Goal: Task Accomplishment & Management: Use online tool/utility

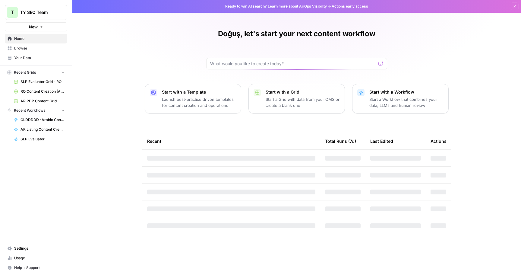
click at [167, 95] on div "Start with a Template Launch best-practice driven templates for content creatio…" at bounding box center [199, 98] width 74 height 19
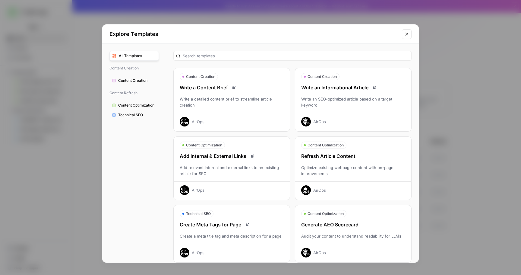
click at [408, 34] on icon "Close modal" at bounding box center [406, 34] width 5 height 5
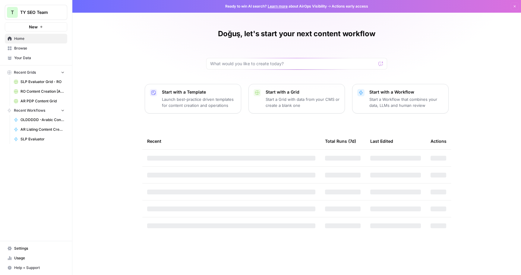
click at [420, 100] on p "Start a Workflow that combines your data, LLMs and human review" at bounding box center [406, 102] width 74 height 12
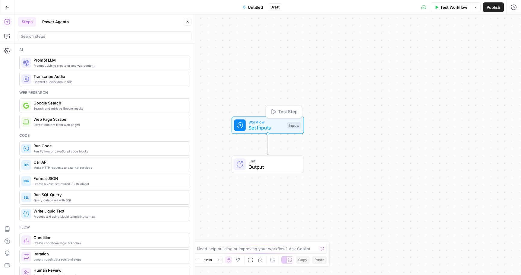
click at [256, 124] on span "Set Inputs" at bounding box center [266, 127] width 36 height 7
click at [366, 41] on button "Add Field" at bounding box center [395, 41] width 221 height 10
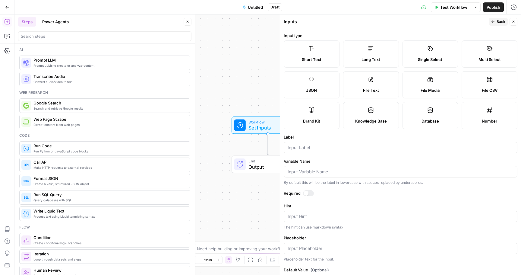
click at [327, 55] on label "Short Text" at bounding box center [312, 53] width 56 height 27
click at [326, 147] on input "Label" at bounding box center [401, 147] width 226 height 6
type input "kw"
click at [514, 23] on icon "button" at bounding box center [514, 22] width 4 height 4
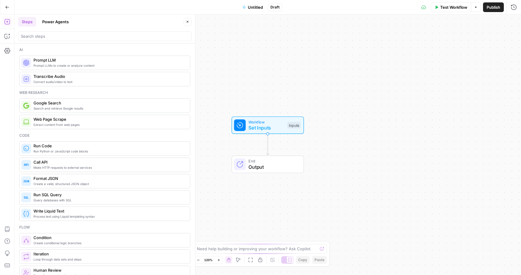
click at [252, 5] on span "Untitled" at bounding box center [255, 7] width 15 height 6
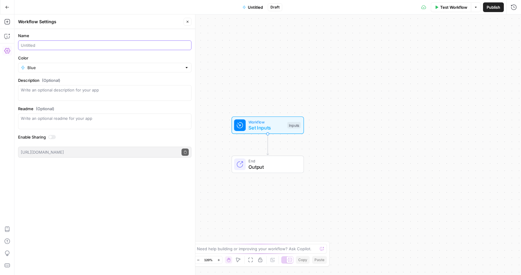
click at [79, 47] on input "Name" at bounding box center [105, 45] width 168 height 6
type input "USA SERP Checker"
click at [236, 78] on div "Workflow Set Inputs Inputs End Output" at bounding box center [267, 144] width 507 height 260
click at [261, 158] on span "End" at bounding box center [272, 161] width 49 height 6
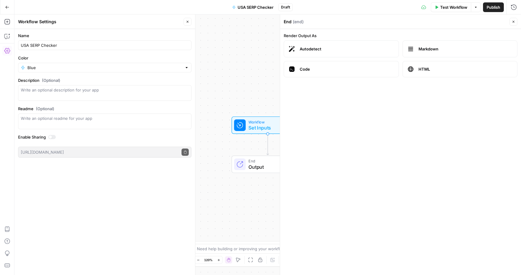
click at [512, 23] on icon "button" at bounding box center [514, 22] width 4 height 4
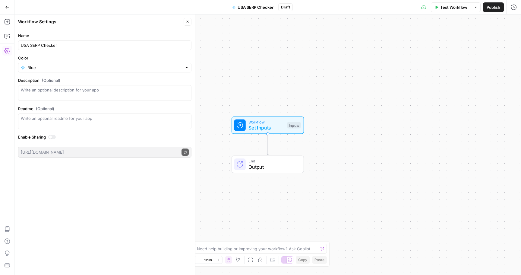
click at [188, 22] on icon "button" at bounding box center [188, 22] width 4 height 4
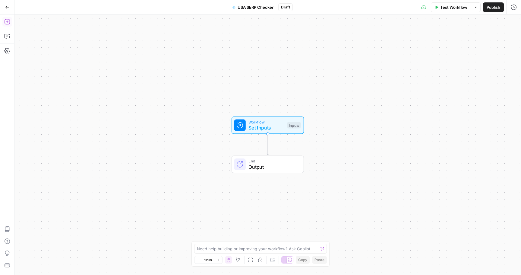
click at [6, 26] on button "Add Steps" at bounding box center [7, 22] width 10 height 10
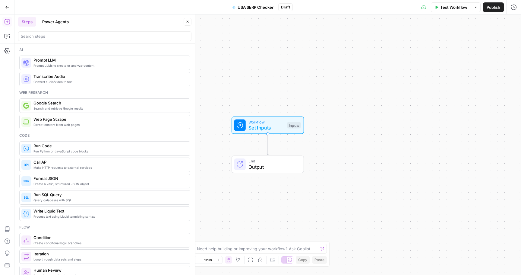
click at [86, 65] on span "Prompt LLMs to create or analyze content" at bounding box center [109, 65] width 152 height 5
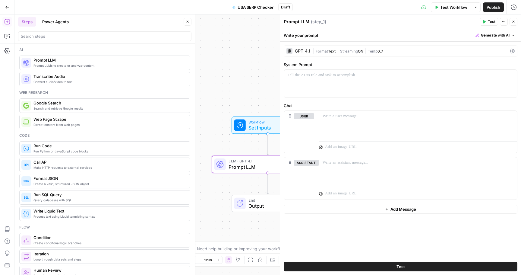
click at [72, 106] on div "Search and retrieve Google results Google Search" at bounding box center [109, 105] width 152 height 10
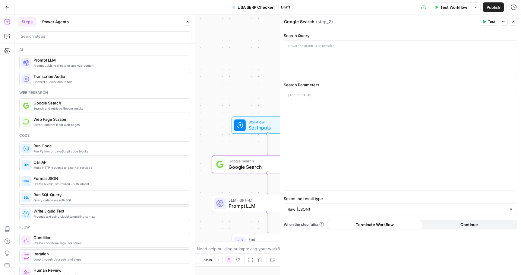
drag, startPoint x: 242, startPoint y: 200, endPoint x: 474, endPoint y: 0, distance: 306.0
click at [339, 99] on div at bounding box center [400, 140] width 233 height 100
click at [350, 99] on div at bounding box center [400, 140] width 233 height 100
click at [349, 113] on div "*****" at bounding box center [400, 140] width 233 height 100
click at [322, 122] on div "***** *****" at bounding box center [400, 140] width 233 height 100
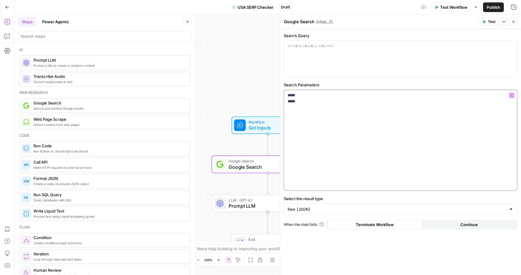
drag, startPoint x: 317, startPoint y: 113, endPoint x: 301, endPoint y: 98, distance: 22.2
click at [301, 97] on div "***** *****" at bounding box center [400, 140] width 233 height 100
click at [345, 117] on div "***** *****" at bounding box center [400, 140] width 233 height 100
click at [517, 23] on button "Close" at bounding box center [514, 22] width 8 height 8
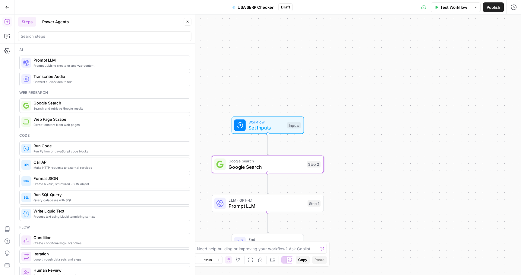
click at [254, 202] on span "LLM · GPT-4.1" at bounding box center [267, 200] width 76 height 6
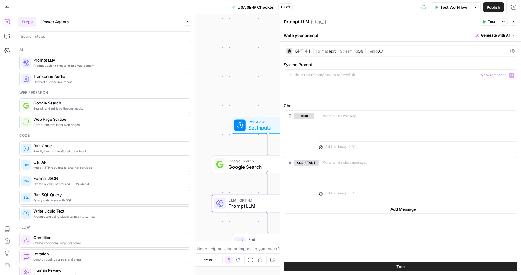
click at [323, 56] on div "GPT-4.1 | Format Text | Streaming ON | Temp 0.7" at bounding box center [401, 50] width 234 height 11
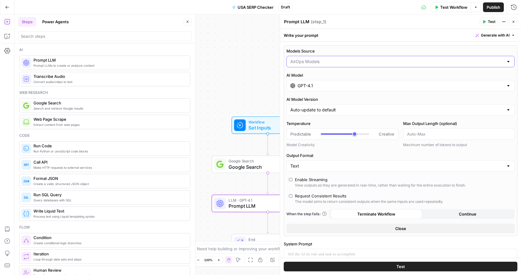
click at [321, 61] on input "Models Source" at bounding box center [396, 62] width 213 height 6
click at [317, 85] on span "My Models" at bounding box center [400, 85] width 216 height 6
type input "My Models"
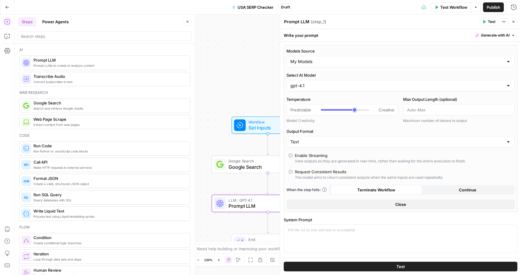
click at [332, 82] on div "gpt-4.1" at bounding box center [400, 85] width 228 height 11
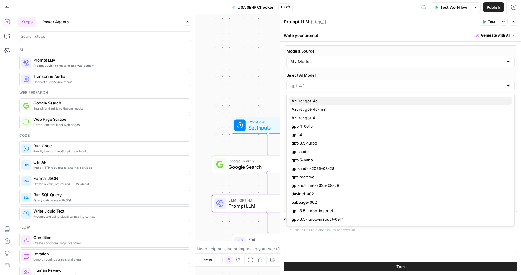
click at [333, 100] on span "Azure: gpt-4o" at bounding box center [400, 101] width 216 height 6
type input "Azure: gpt-4o"
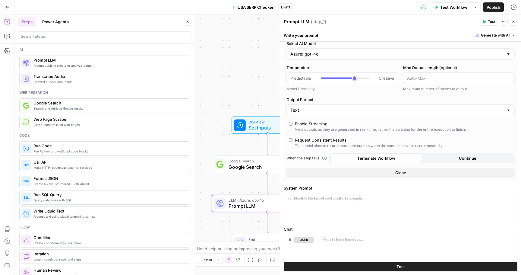
scroll to position [46, 0]
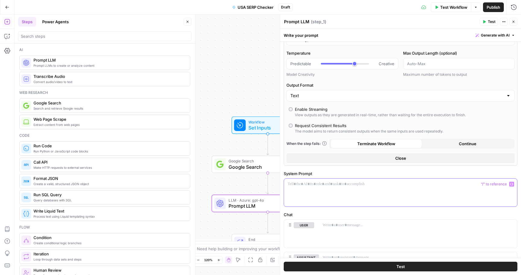
click at [350, 195] on div at bounding box center [400, 193] width 233 height 28
click at [359, 229] on div at bounding box center [418, 234] width 198 height 28
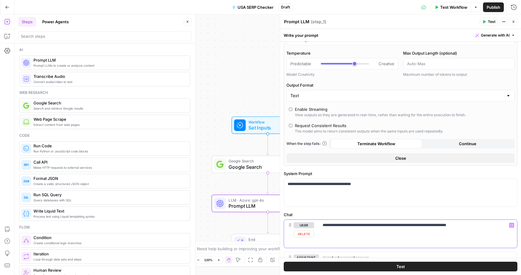
click at [409, 225] on p "**********" at bounding box center [418, 225] width 191 height 6
click at [332, 236] on p "**********" at bounding box center [418, 234] width 191 height 24
click at [345, 242] on p "**********" at bounding box center [418, 234] width 191 height 24
click at [405, 236] on p "**********" at bounding box center [418, 234] width 191 height 24
click at [390, 237] on p "**********" at bounding box center [418, 234] width 191 height 24
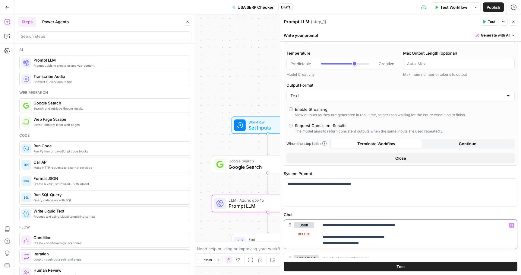
click at [383, 236] on p "**********" at bounding box center [418, 234] width 191 height 24
click at [405, 236] on p "**********" at bounding box center [418, 234] width 191 height 24
click at [390, 244] on p "**********" at bounding box center [418, 234] width 191 height 24
click at [355, 233] on p "**********" at bounding box center [418, 240] width 191 height 36
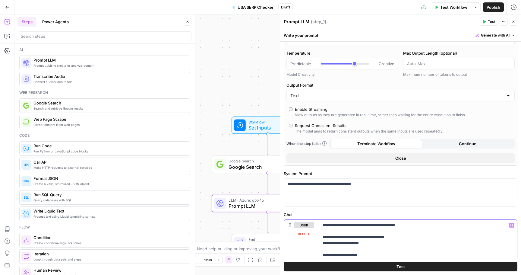
click at [409, 224] on p "**********" at bounding box center [418, 240] width 191 height 36
drag, startPoint x: 411, startPoint y: 225, endPoint x: 387, endPoint y: 225, distance: 23.5
click at [387, 225] on p "**********" at bounding box center [418, 240] width 191 height 36
click at [512, 224] on icon "button" at bounding box center [511, 225] width 3 height 3
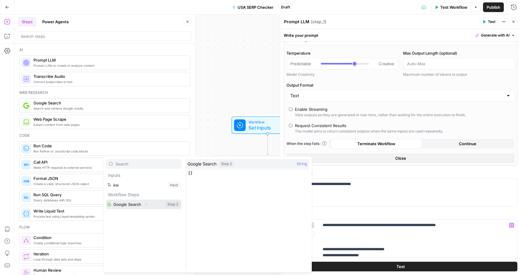
click at [148, 200] on button "Expand" at bounding box center [146, 204] width 8 height 8
click at [154, 203] on button "Select variable Google Search" at bounding box center [143, 204] width 75 height 10
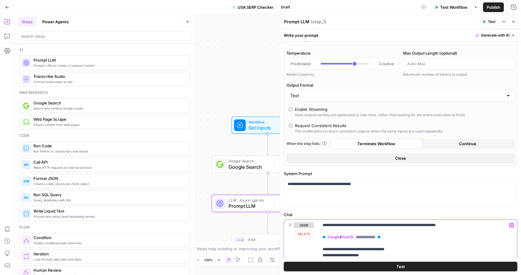
scroll to position [62, 0]
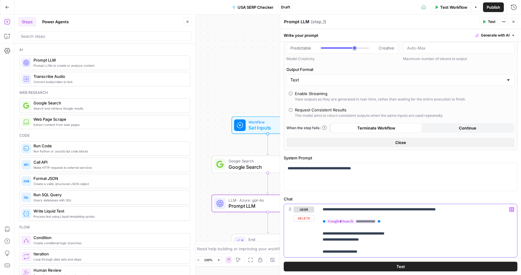
click at [400, 230] on p "**********" at bounding box center [418, 230] width 191 height 48
click at [350, 60] on div "Model Creativity" at bounding box center [342, 58] width 112 height 5
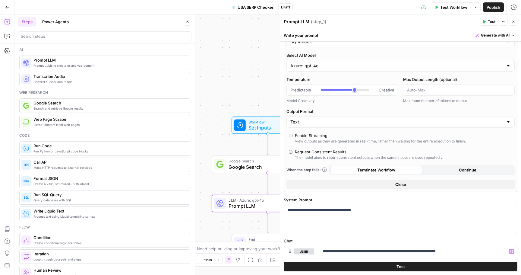
scroll to position [13, 0]
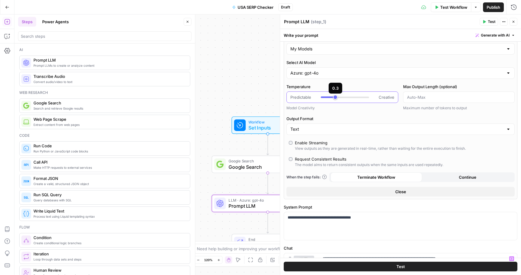
type input "***"
drag, startPoint x: 354, startPoint y: 98, endPoint x: 332, endPoint y: 98, distance: 22.0
click at [332, 98] on div at bounding box center [345, 97] width 48 height 6
click at [493, 8] on span "Publish" at bounding box center [494, 7] width 14 height 6
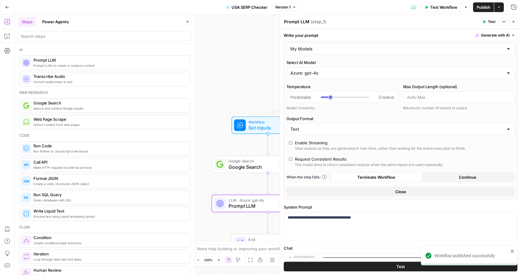
click at [236, 160] on span "Google Search" at bounding box center [266, 161] width 75 height 6
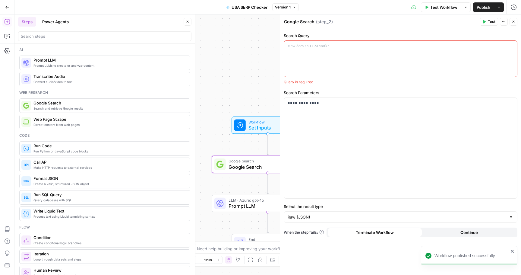
click at [308, 68] on div at bounding box center [400, 59] width 233 height 36
click at [511, 47] on icon "button" at bounding box center [511, 46] width 3 height 3
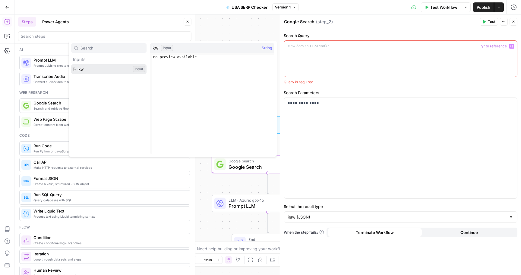
click at [110, 69] on button "Select variable kw" at bounding box center [108, 69] width 75 height 10
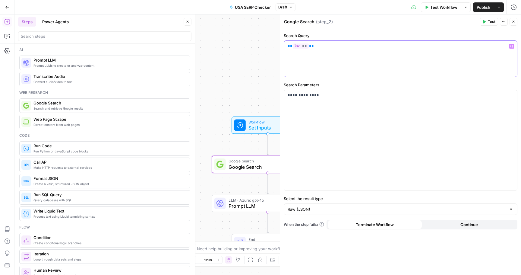
click at [349, 63] on div "** ** **" at bounding box center [400, 59] width 233 height 36
click at [482, 8] on span "Publish" at bounding box center [484, 7] width 14 height 6
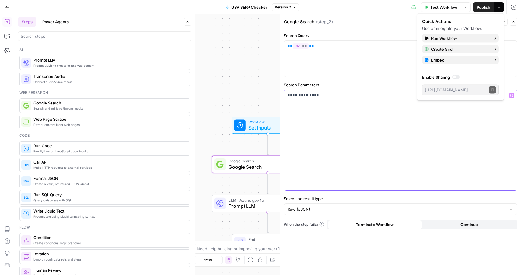
click at [370, 153] on div "**********" at bounding box center [400, 140] width 233 height 100
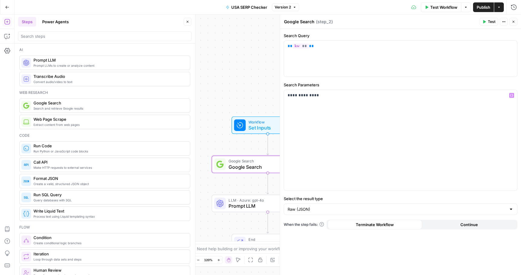
click at [501, 8] on div "Actions" at bounding box center [504, 10] width 14 height 6
click at [498, 3] on button "Actions" at bounding box center [499, 7] width 10 height 10
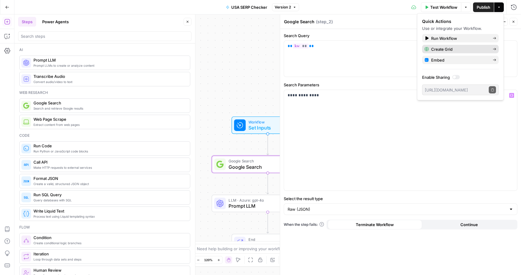
click at [448, 48] on span "Create Grid" at bounding box center [459, 49] width 57 height 6
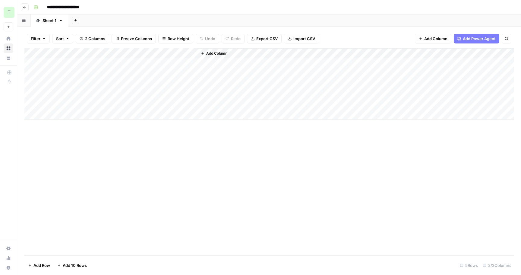
click at [89, 65] on div "Add Column" at bounding box center [268, 83] width 489 height 71
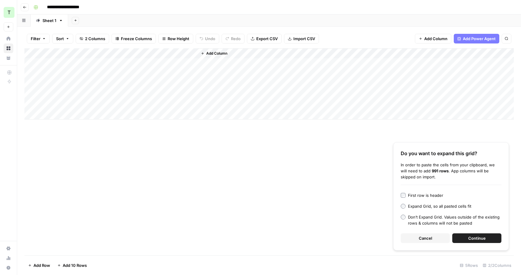
click at [464, 238] on button "Continue" at bounding box center [476, 238] width 49 height 10
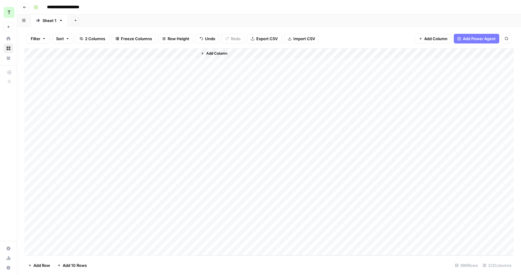
click at [192, 54] on div "Add Column" at bounding box center [268, 151] width 489 height 207
click at [206, 69] on span "All Rows" at bounding box center [214, 67] width 38 height 6
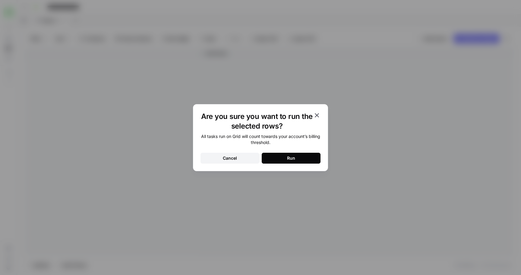
click at [286, 153] on button "Run" at bounding box center [291, 158] width 59 height 11
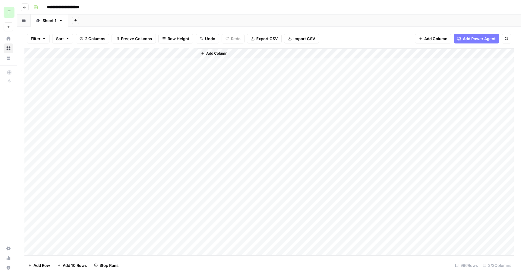
click at [170, 63] on div "Add Column" at bounding box center [268, 151] width 489 height 207
drag, startPoint x: 190, startPoint y: 63, endPoint x: 186, endPoint y: 62, distance: 4.0
click at [186, 62] on div "Add Column" at bounding box center [268, 151] width 489 height 207
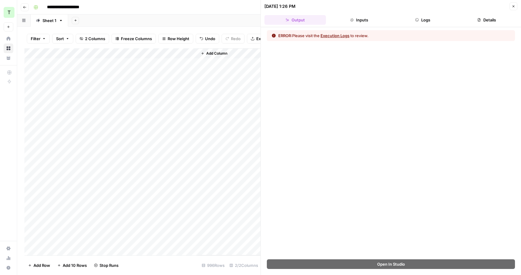
click at [186, 62] on div "Add Column" at bounding box center [142, 151] width 236 height 207
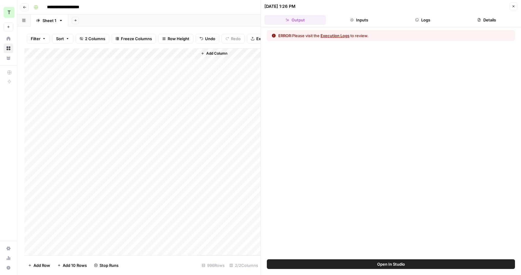
click at [420, 21] on button "Logs" at bounding box center [423, 20] width 62 height 10
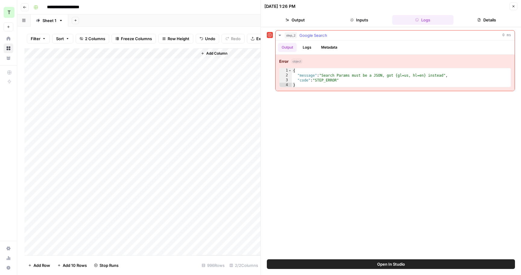
type textarea "**********"
drag, startPoint x: 428, startPoint y: 76, endPoint x: 396, endPoint y: 75, distance: 32.0
click at [396, 75] on div "{ "message" : "Search Params must be a JSON, got {gl=us, hl=en} instead" , "cod…" at bounding box center [401, 82] width 219 height 29
click at [514, 8] on button "Close" at bounding box center [514, 6] width 8 height 8
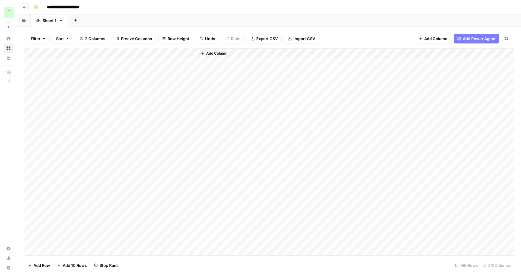
click at [191, 53] on div "Add Column" at bounding box center [268, 151] width 489 height 207
click at [27, 8] on button "Go back" at bounding box center [25, 7] width 8 height 8
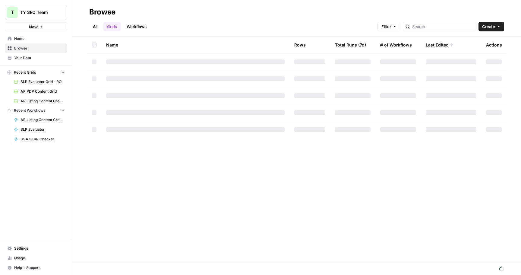
click at [151, 31] on header "Browse All Grids Workflows Filter Create" at bounding box center [296, 18] width 449 height 36
click at [141, 25] on link "Workflows" at bounding box center [136, 27] width 27 height 10
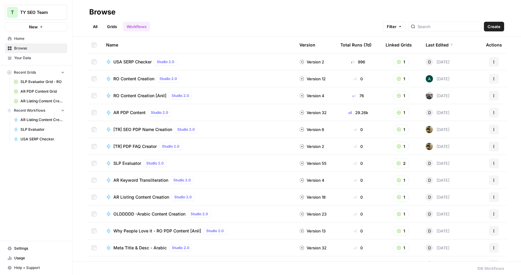
click at [142, 61] on span "USA SERP Checker" at bounding box center [132, 62] width 38 height 6
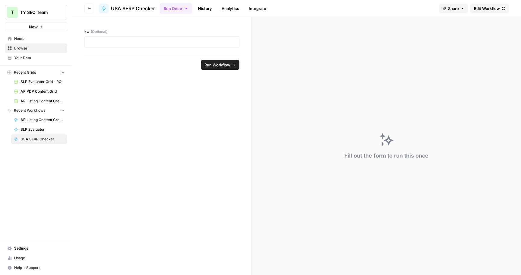
click at [495, 10] on span "Edit Workflow" at bounding box center [487, 8] width 26 height 6
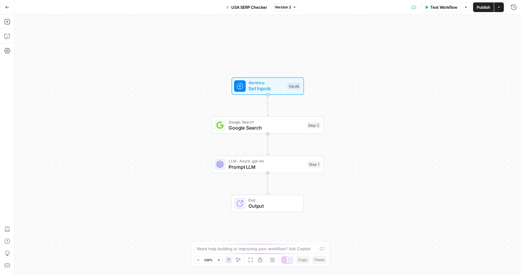
click at [263, 126] on span "Google Search" at bounding box center [266, 127] width 75 height 7
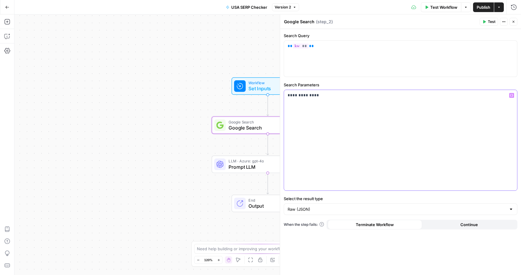
click at [335, 98] on p "**********" at bounding box center [401, 95] width 226 height 6
click at [315, 109] on div "**********" at bounding box center [400, 140] width 233 height 100
click at [292, 95] on p "**********" at bounding box center [401, 110] width 226 height 36
click at [302, 113] on p "**********" at bounding box center [401, 110] width 226 height 36
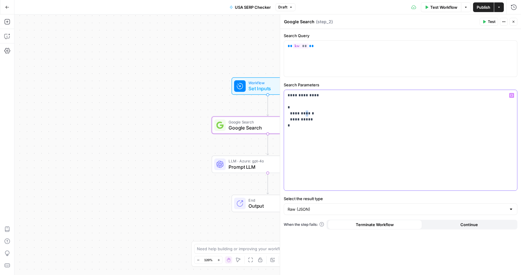
click at [304, 115] on p "**********" at bounding box center [401, 110] width 226 height 36
click at [305, 120] on p "**********" at bounding box center [401, 110] width 226 height 36
drag, startPoint x: 298, startPoint y: 101, endPoint x: 271, endPoint y: 91, distance: 28.6
click at [271, 91] on body "T TY SEO Team New Home Browse Your Data Recent Grids SLP Evaluator Grid - RO AR…" at bounding box center [260, 137] width 521 height 275
click at [405, 141] on div "**********" at bounding box center [400, 140] width 233 height 100
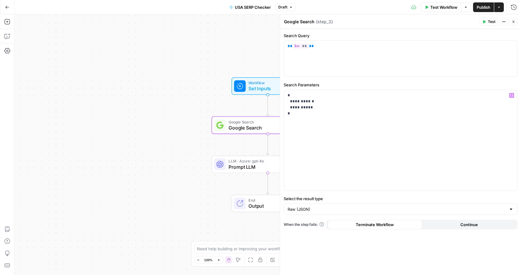
click at [479, 11] on button "Publish" at bounding box center [483, 7] width 21 height 10
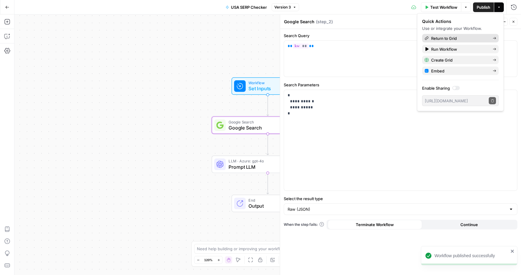
click at [440, 40] on span "Return to Grid" at bounding box center [459, 38] width 57 height 6
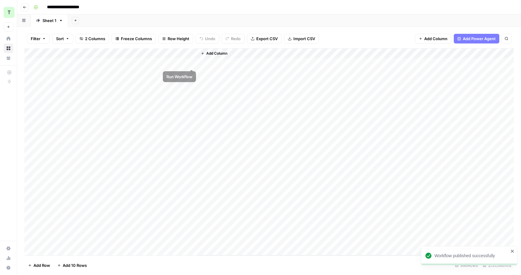
click at [191, 62] on div "Add Column" at bounding box center [268, 151] width 489 height 207
click at [191, 53] on div "Add Column" at bounding box center [268, 151] width 489 height 207
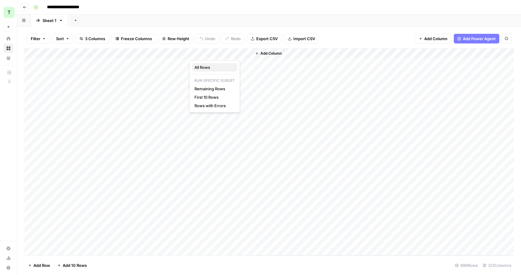
click at [209, 69] on span "All Rows" at bounding box center [214, 67] width 38 height 6
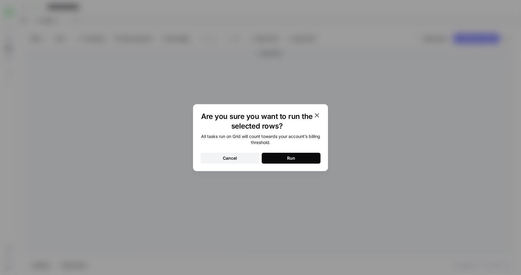
click at [311, 158] on button "Run" at bounding box center [291, 158] width 59 height 11
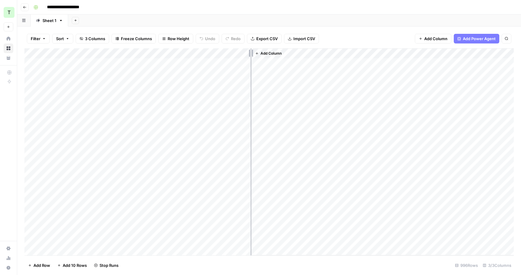
drag, startPoint x: 251, startPoint y: 54, endPoint x: 323, endPoint y: 53, distance: 72.7
click at [323, 53] on div "Add Column" at bounding box center [268, 151] width 489 height 207
click at [318, 165] on div "Add Column" at bounding box center [268, 151] width 489 height 207
click at [294, 166] on div "Add Column" at bounding box center [268, 151] width 489 height 207
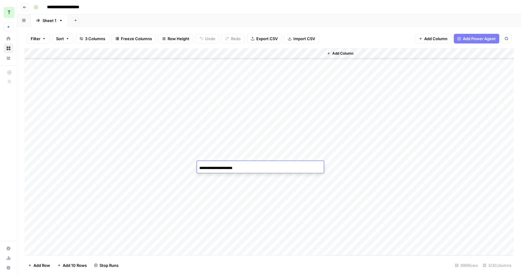
click at [190, 168] on div "Add Column" at bounding box center [268, 151] width 489 height 207
click at [185, 166] on div "Add Column" at bounding box center [268, 151] width 489 height 207
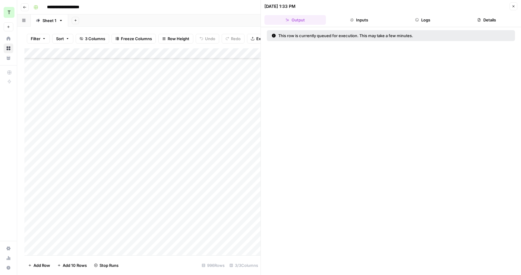
click at [184, 63] on div "Add Column" at bounding box center [142, 151] width 236 height 207
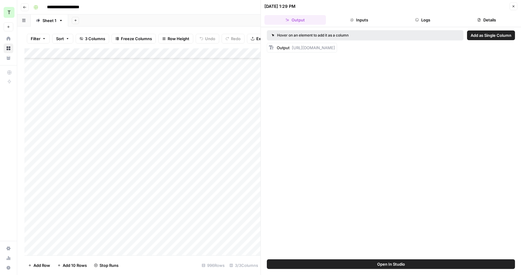
click at [423, 20] on button "Logs" at bounding box center [423, 20] width 62 height 10
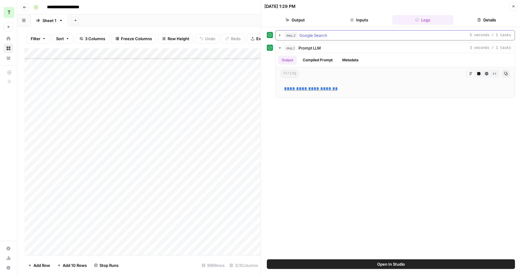
click at [279, 37] on icon "button" at bounding box center [279, 35] width 5 height 5
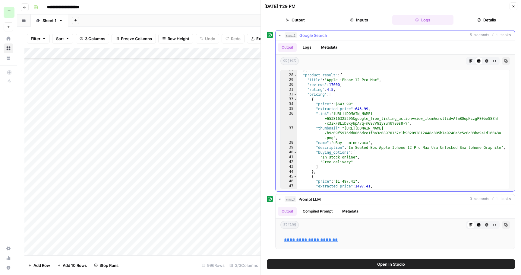
scroll to position [161, 0]
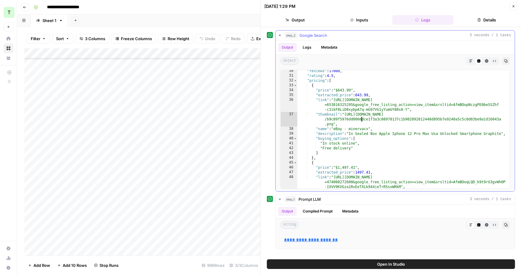
click at [362, 119] on div ""reviews" : 17000 , "rating" : 4.5 , "pricing" : [ { "price" : "$643.99" , "ext…" at bounding box center [403, 137] width 212 height 138
type textarea "* *"
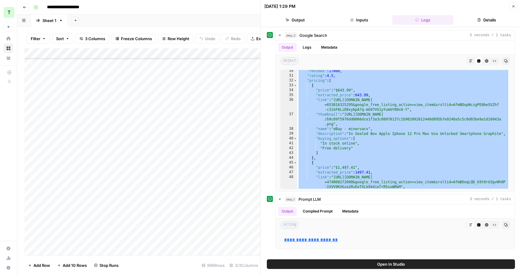
click at [512, 9] on button "Close" at bounding box center [514, 6] width 8 height 8
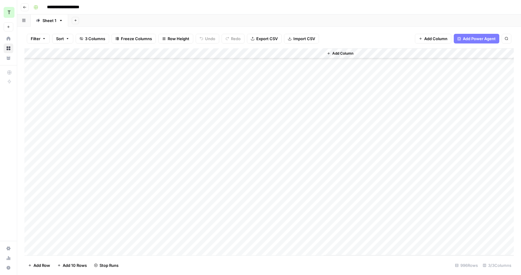
scroll to position [9666, 0]
click at [237, 192] on div "Add Column" at bounding box center [268, 151] width 489 height 207
click at [185, 196] on div "Add Column" at bounding box center [268, 151] width 489 height 207
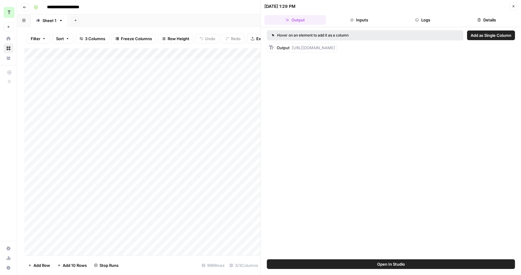
click at [369, 23] on button "Inputs" at bounding box center [359, 20] width 62 height 10
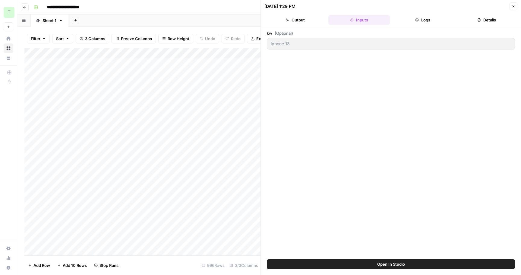
click at [414, 19] on button "Logs" at bounding box center [423, 20] width 62 height 10
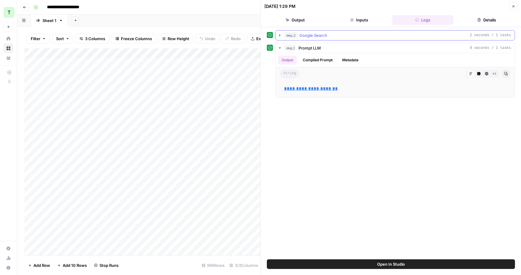
click at [278, 34] on icon "button" at bounding box center [279, 35] width 5 height 5
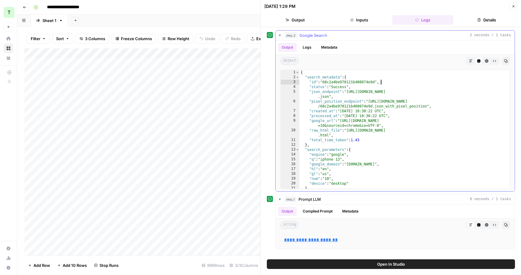
click at [401, 82] on div "{ "search_metadata" : { "id" : "68c2a4be970121b408074e9d" , "status" : "Success…" at bounding box center [404, 134] width 210 height 128
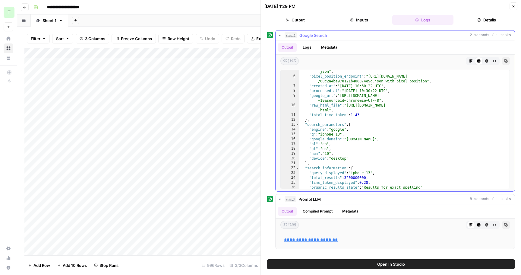
scroll to position [20, 0]
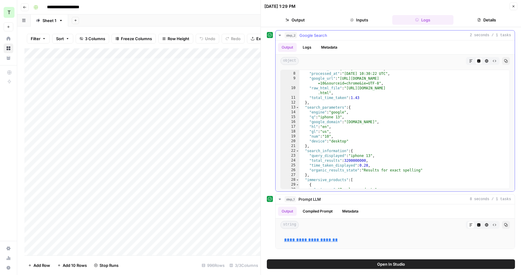
click at [399, 130] on div ""created_at" : "2025-09-11 10:30:22 UTC" , "processed_at" : "2025-09-11 10:30:2…" at bounding box center [404, 130] width 210 height 128
click at [456, 93] on div ""created_at" : "2025-09-11 10:30:22 UTC" , "processed_at" : "2025-09-11 10:30:2…" at bounding box center [404, 130] width 210 height 128
type textarea "* *"
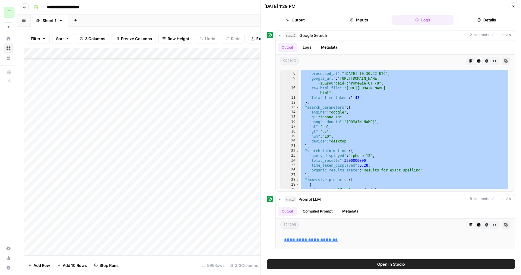
scroll to position [2505, 0]
click at [514, 6] on icon "button" at bounding box center [514, 7] width 4 height 4
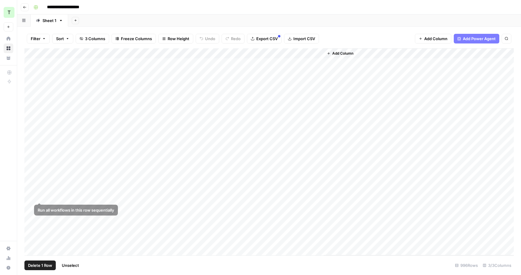
click at [33, 198] on div "Add Column" at bounding box center [268, 151] width 489 height 207
click at [31, 196] on div "Add Column" at bounding box center [268, 151] width 489 height 207
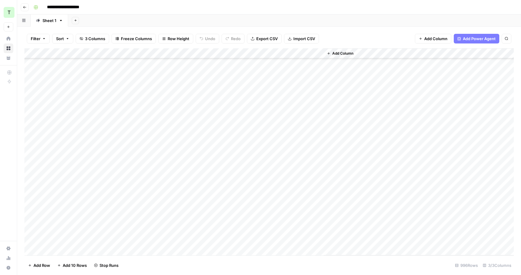
scroll to position [1182, 0]
click at [184, 131] on div "Add Column" at bounding box center [268, 151] width 489 height 207
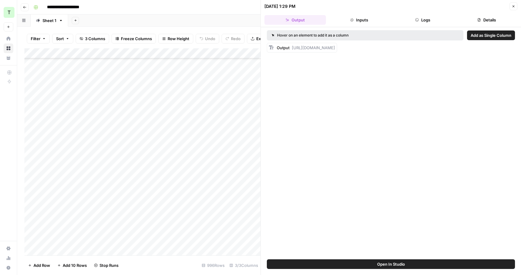
click at [366, 21] on button "Inputs" at bounding box center [359, 20] width 62 height 10
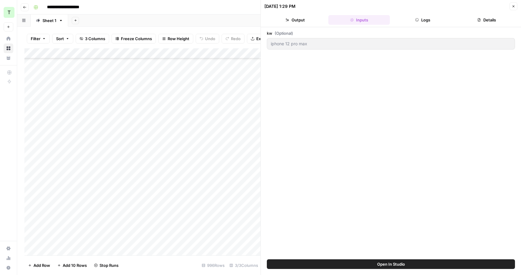
click at [429, 21] on button "Logs" at bounding box center [423, 20] width 62 height 10
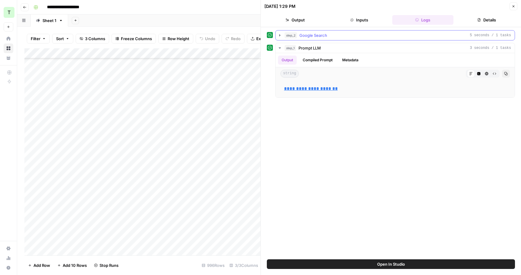
click at [329, 37] on div "step_2 Google Search 5 seconds / 1 tasks" at bounding box center [398, 35] width 226 height 6
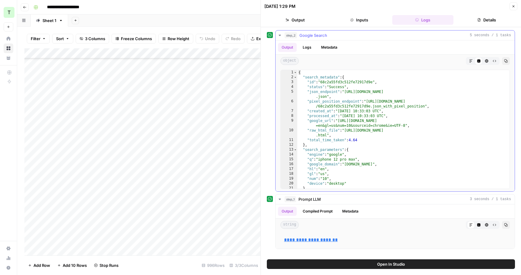
click at [328, 79] on div "{ "search_metadata" : { "id" : "68c2a55fd3c512fe72917d9e" , "status" : "Success…" at bounding box center [403, 134] width 212 height 128
click at [453, 106] on div "{ "search_metadata" : { "id" : "68c2a55fd3c512fe72917d9e" , "status" : "Success…" at bounding box center [403, 134] width 212 height 128
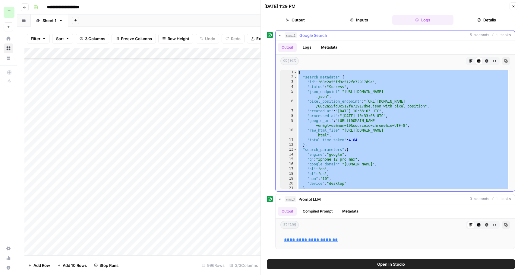
click at [375, 96] on div "{ "search_metadata" : { "id" : "68c2a55fd3c512fe72917d9e" , "status" : "Success…" at bounding box center [403, 134] width 212 height 128
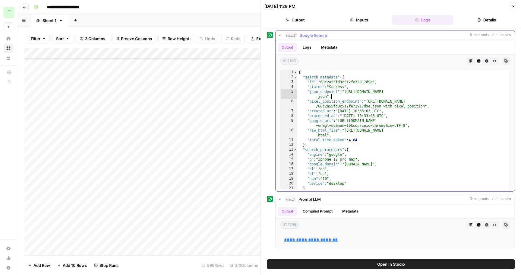
type textarea "* *"
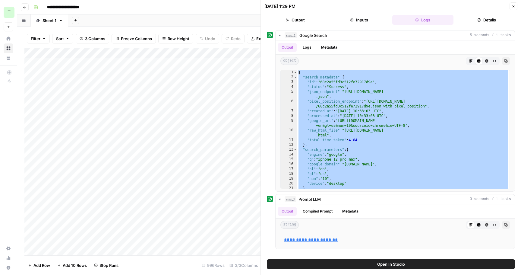
click at [514, 6] on icon "button" at bounding box center [514, 6] width 2 height 2
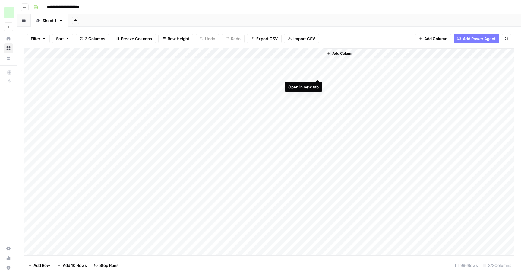
click at [317, 72] on div "Add Column" at bounding box center [268, 151] width 489 height 207
click at [185, 73] on div "Add Column" at bounding box center [268, 151] width 489 height 207
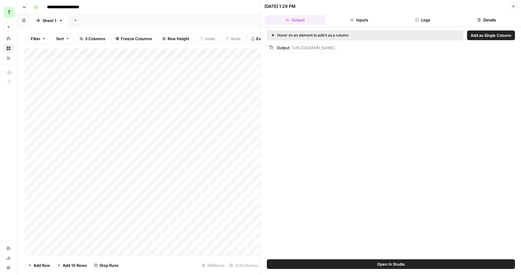
click at [429, 20] on button "Logs" at bounding box center [423, 20] width 62 height 10
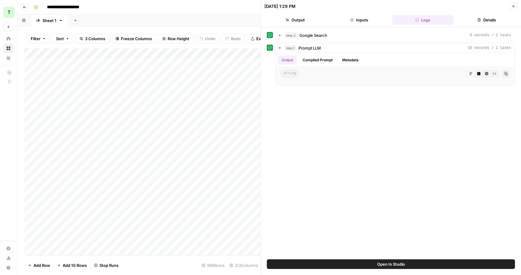
click at [455, 38] on button "step_2 Google Search 6 seconds / 1 tasks" at bounding box center [395, 35] width 239 height 10
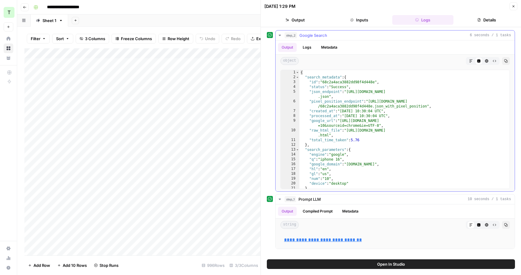
click at [444, 106] on div "{ "search_metadata" : { "id" : "68c2a4aca3882dd98f4d448e" , "status" : "Success…" at bounding box center [404, 134] width 210 height 128
type textarea "* *"
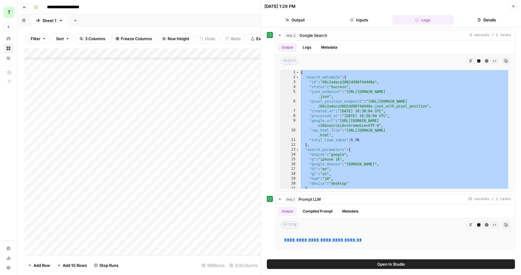
scroll to position [10025, 0]
click at [361, 21] on button "Inputs" at bounding box center [359, 20] width 62 height 10
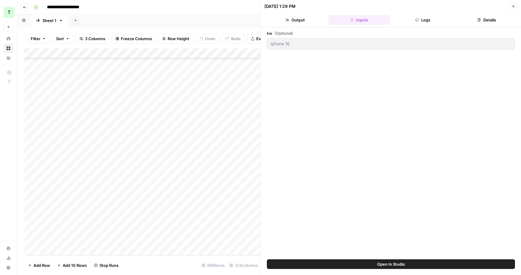
click at [419, 18] on icon "button" at bounding box center [417, 20] width 4 height 4
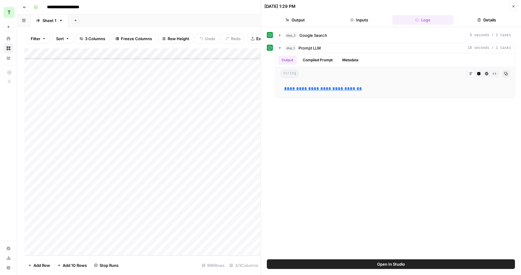
click at [515, 6] on icon "button" at bounding box center [514, 7] width 4 height 4
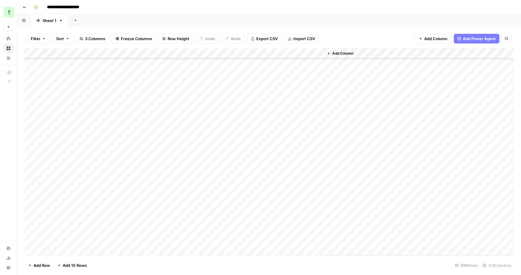
scroll to position [9867, 0]
click at [271, 37] on span "Export CSV" at bounding box center [266, 39] width 21 height 6
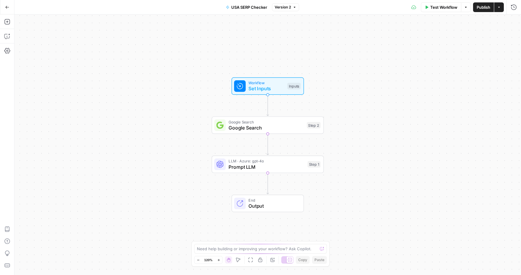
click at [8, 10] on button "Go Back" at bounding box center [7, 7] width 11 height 11
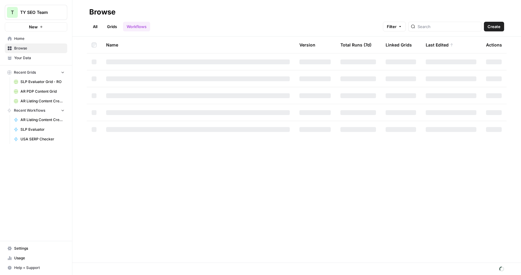
click at [98, 28] on link "All" at bounding box center [95, 27] width 12 height 10
click at [145, 28] on link "Workflows" at bounding box center [136, 27] width 27 height 10
click at [123, 26] on ul "All Grids Workflows" at bounding box center [119, 27] width 61 height 10
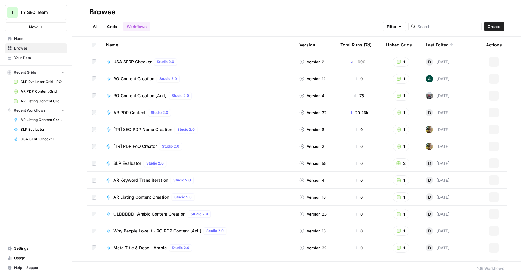
click at [115, 26] on link "Grids" at bounding box center [111, 27] width 17 height 10
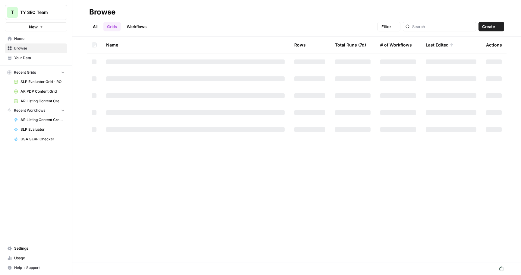
click at [128, 26] on link "Workflows" at bounding box center [136, 27] width 27 height 10
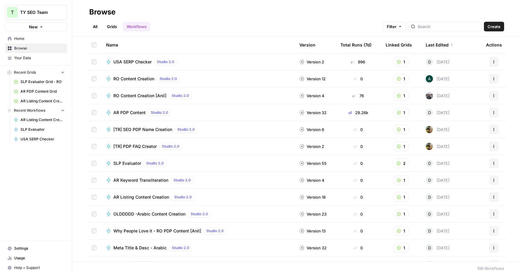
click at [141, 112] on span "AR PDP Content" at bounding box center [129, 112] width 32 height 6
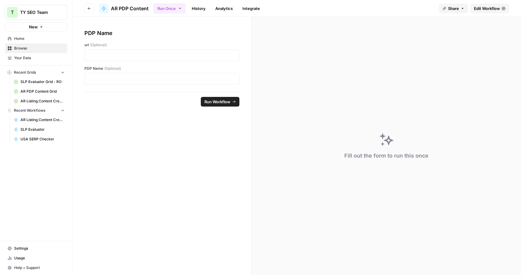
click at [489, 8] on span "Edit Workflow" at bounding box center [487, 8] width 26 height 6
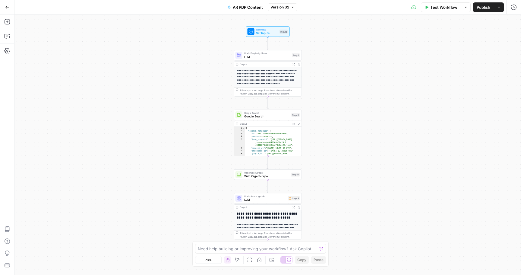
click at [264, 124] on div "Output" at bounding box center [265, 124] width 50 height 4
click at [258, 115] on span "Google Search" at bounding box center [267, 116] width 46 height 5
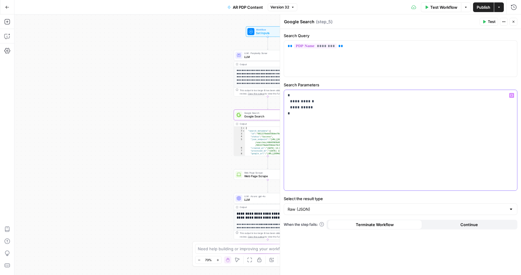
click at [326, 109] on p "**********" at bounding box center [401, 104] width 226 height 24
drag, startPoint x: 307, startPoint y: 114, endPoint x: 280, endPoint y: 94, distance: 33.1
click at [280, 94] on div "**********" at bounding box center [400, 144] width 241 height 260
copy p "**********"
click at [337, 85] on label "Search Parameters" at bounding box center [401, 85] width 234 height 6
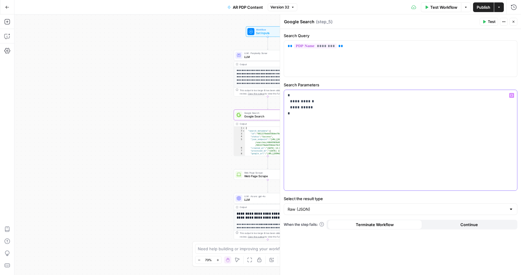
click at [334, 105] on p "**********" at bounding box center [401, 104] width 226 height 24
